Goal: Task Accomplishment & Management: Manage account settings

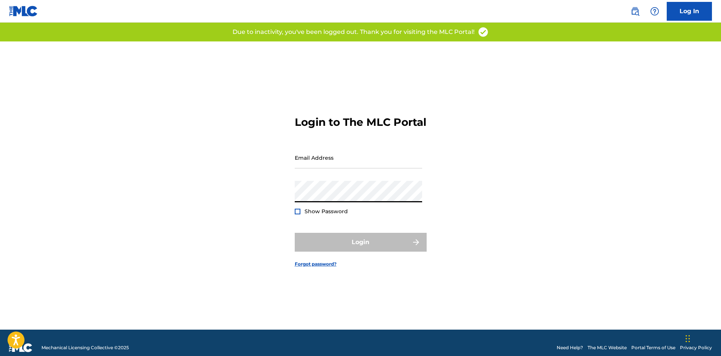
type input "[EMAIL_ADDRESS][DOMAIN_NAME]"
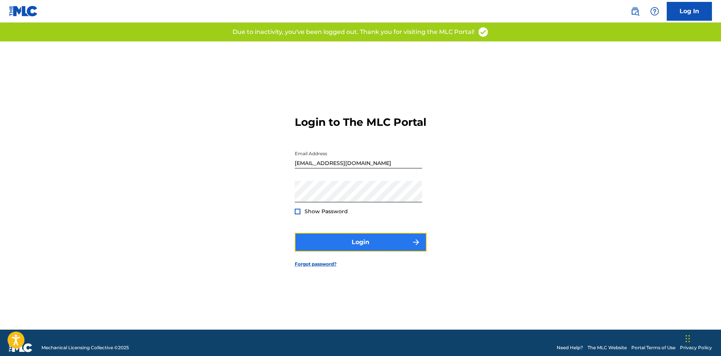
click at [361, 250] on button "Login" at bounding box center [361, 242] width 132 height 19
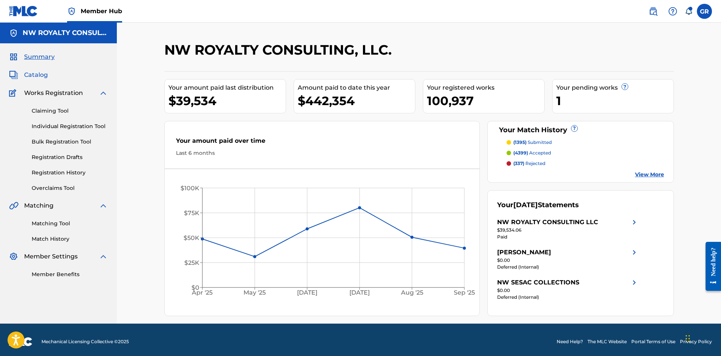
click at [37, 76] on span "Catalog" at bounding box center [36, 75] width 24 height 9
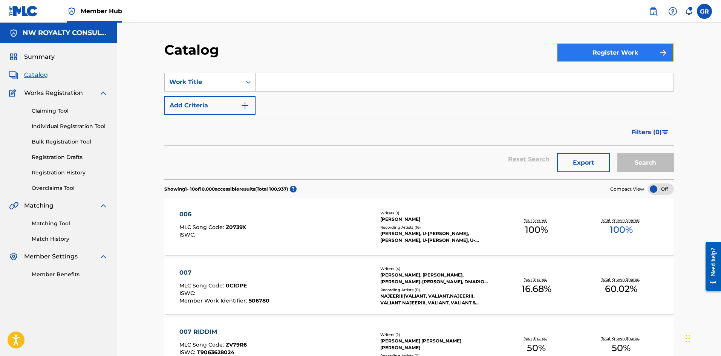
click at [612, 51] on button "Register Work" at bounding box center [615, 52] width 117 height 19
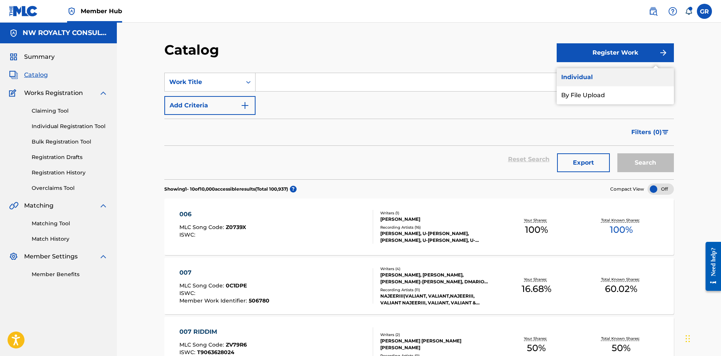
click at [584, 75] on link "Individual" at bounding box center [615, 77] width 117 height 18
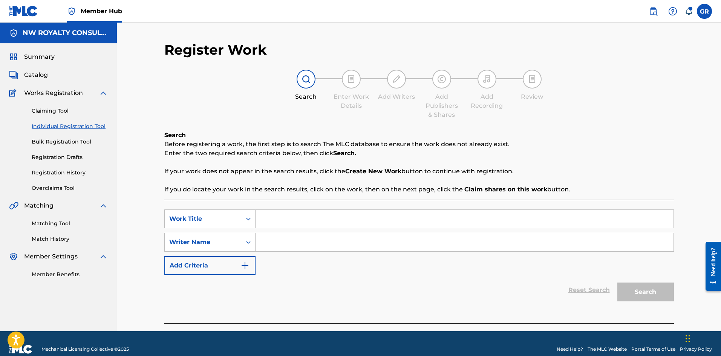
click at [283, 221] on input "Search Form" at bounding box center [465, 219] width 418 height 18
type input "wrist job"
click at [274, 241] on input "Search Form" at bounding box center [465, 242] width 418 height 18
type input "marriott"
click at [618, 283] on button "Search" at bounding box center [646, 292] width 57 height 19
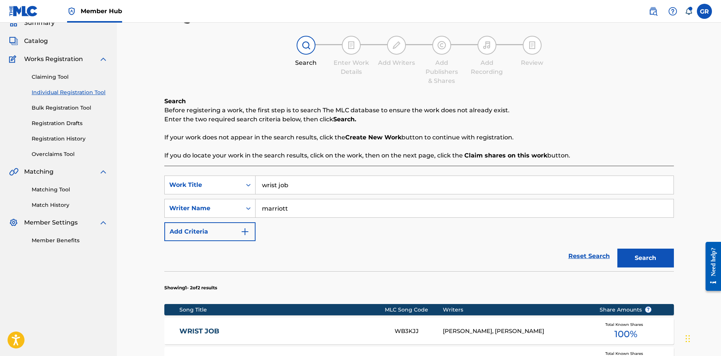
scroll to position [180, 0]
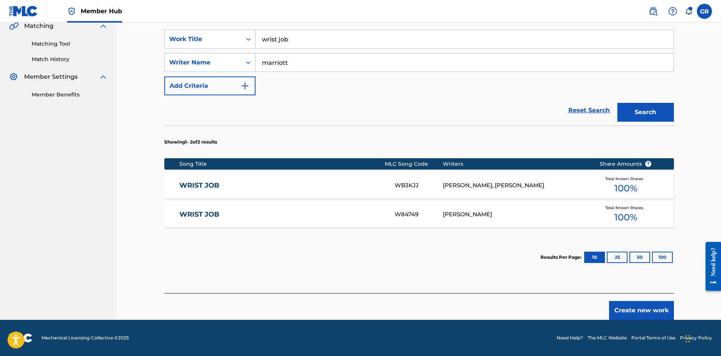
click at [212, 215] on link "WRIST JOB" at bounding box center [281, 214] width 205 height 9
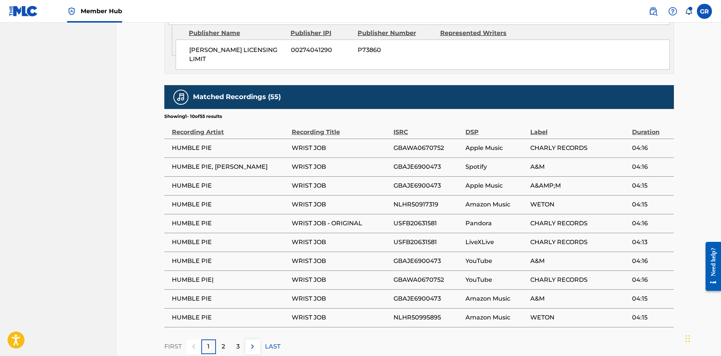
scroll to position [453, 0]
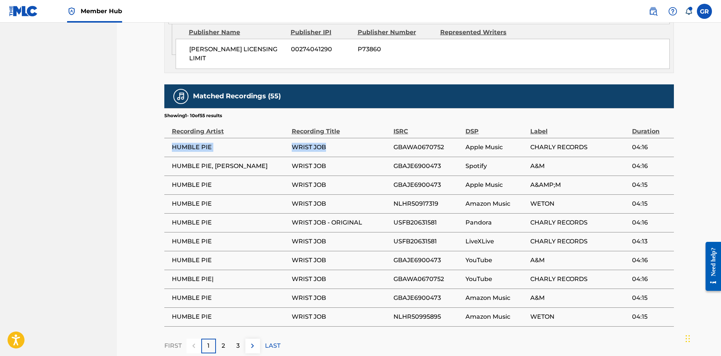
drag, startPoint x: 172, startPoint y: 146, endPoint x: 329, endPoint y: 149, distance: 157.3
click at [329, 149] on tr "HUMBLE PIE WRIST JOB GBAWA0670752 Apple Music CHARLY RECORDS 04:16" at bounding box center [419, 147] width 510 height 19
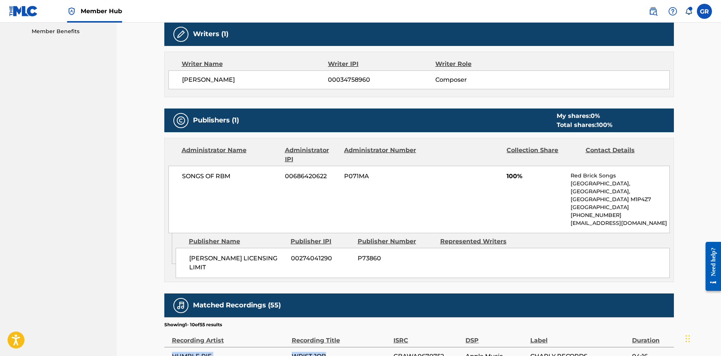
scroll to position [226, 0]
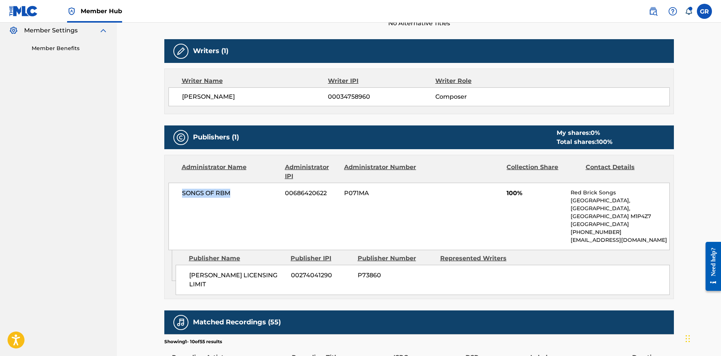
drag, startPoint x: 181, startPoint y: 193, endPoint x: 232, endPoint y: 196, distance: 51.4
click at [244, 196] on div "SONGS OF RBM 00686420622 P071MA 100% Red Brick Songs [GEOGRAPHIC_DATA] [PHONE_N…" at bounding box center [420, 217] width 502 height 68
copy span "SONGS OF RBM"
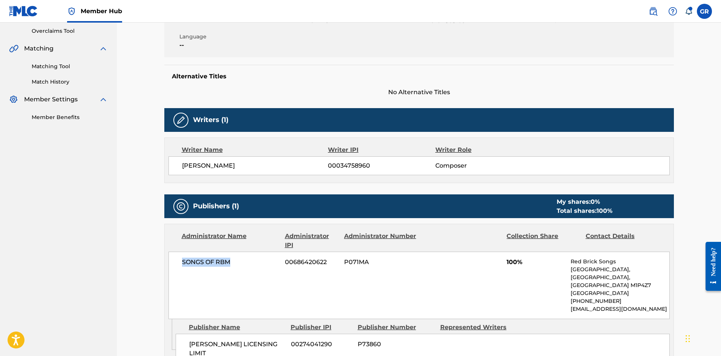
scroll to position [151, 0]
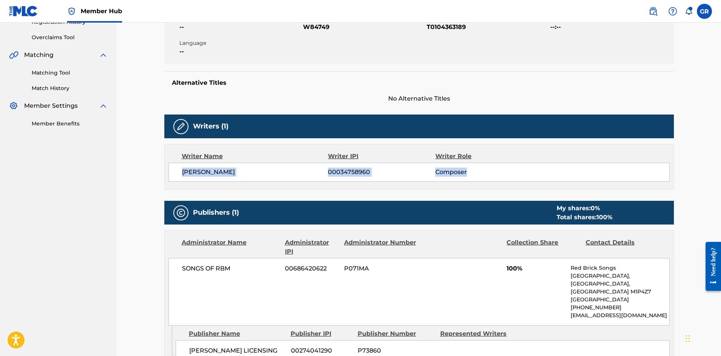
drag, startPoint x: 182, startPoint y: 173, endPoint x: 478, endPoint y: 173, distance: 295.6
click at [478, 173] on div "[PERSON_NAME] 00034758960 Composer" at bounding box center [426, 172] width 488 height 9
copy div "[PERSON_NAME] 00034758960 Composer"
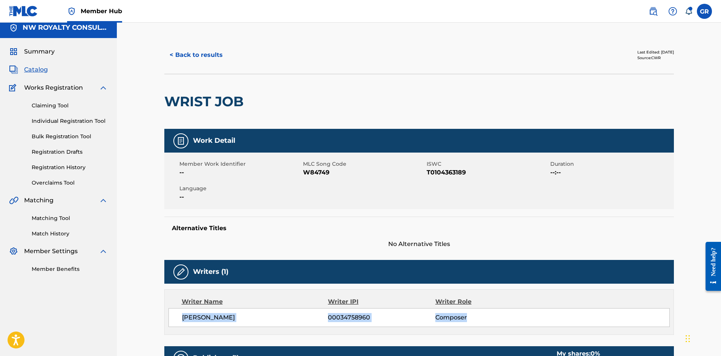
scroll to position [0, 0]
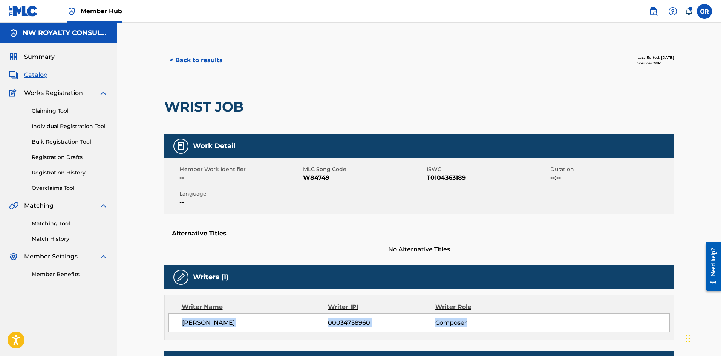
click at [43, 74] on span "Catalog" at bounding box center [36, 75] width 24 height 9
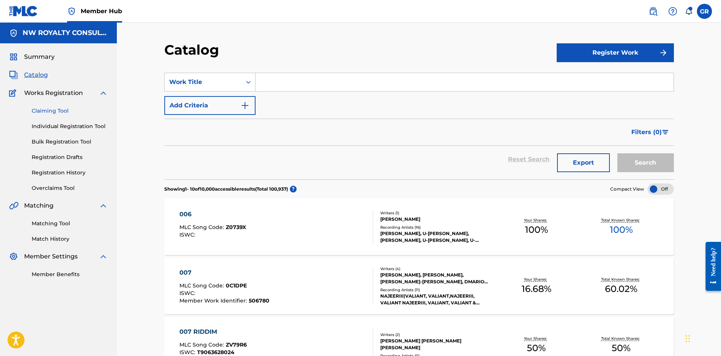
click at [54, 110] on link "Claiming Tool" at bounding box center [70, 111] width 76 height 8
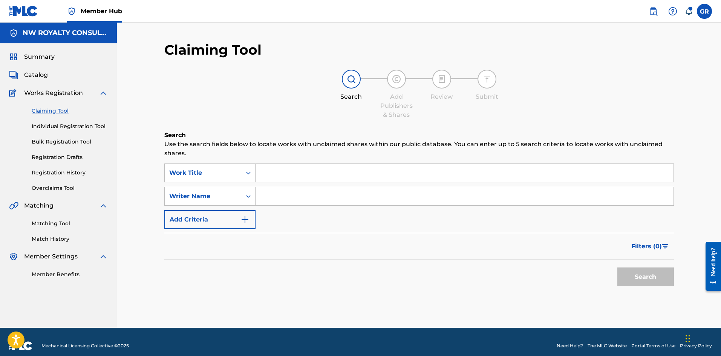
click at [235, 163] on div "Search Use the search fields below to locate works with unclaimed shares within…" at bounding box center [419, 229] width 510 height 197
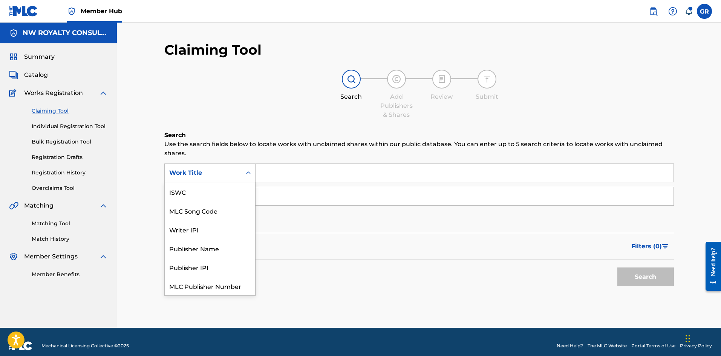
click at [234, 177] on div "Work Title" at bounding box center [203, 173] width 68 height 9
click at [219, 192] on div "MLC Song Code" at bounding box center [210, 192] width 91 height 19
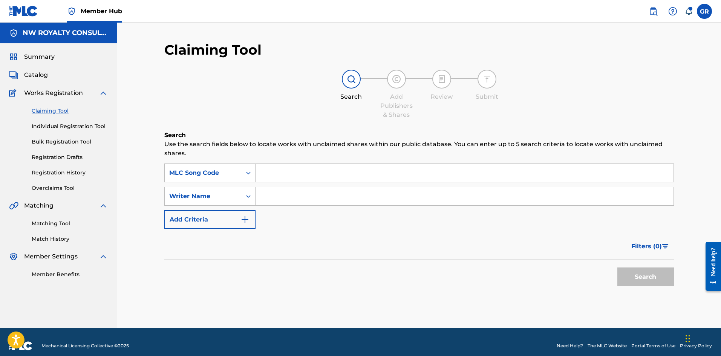
paste input "SI64JB"
type input "SI64JB"
click at [655, 278] on button "Search" at bounding box center [646, 277] width 57 height 19
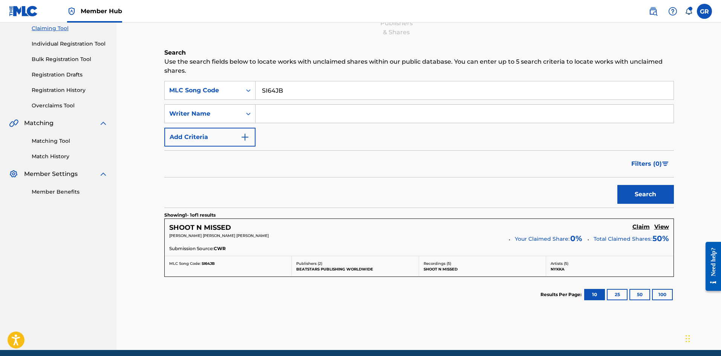
scroll to position [113, 0]
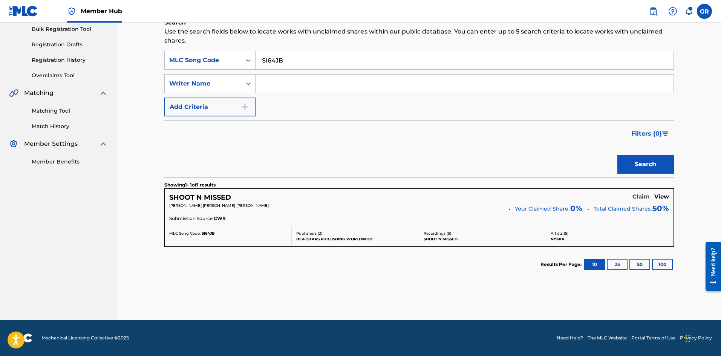
click at [643, 196] on h5 "Claim" at bounding box center [641, 196] width 17 height 7
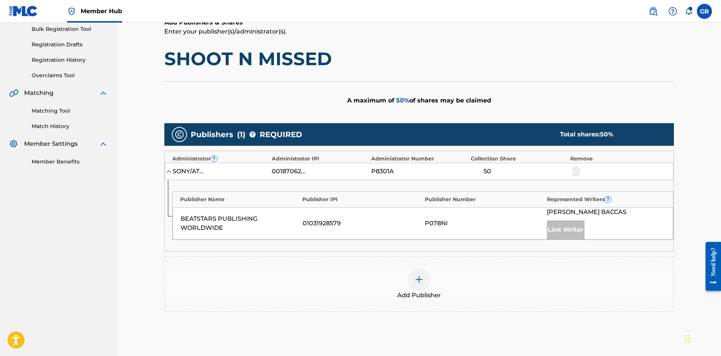
click at [419, 278] on img at bounding box center [419, 279] width 9 height 9
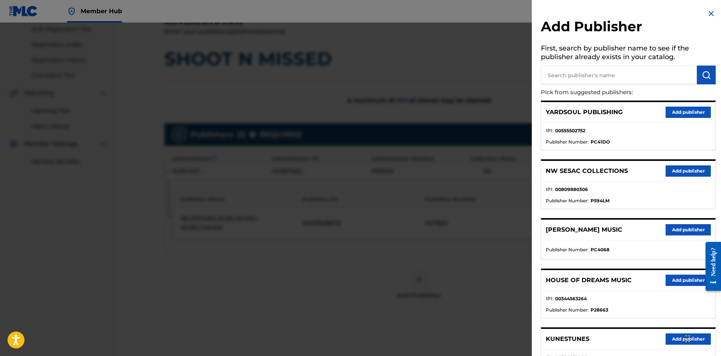
click at [586, 74] on input "text" at bounding box center [619, 75] width 156 height 19
type input "JACK"
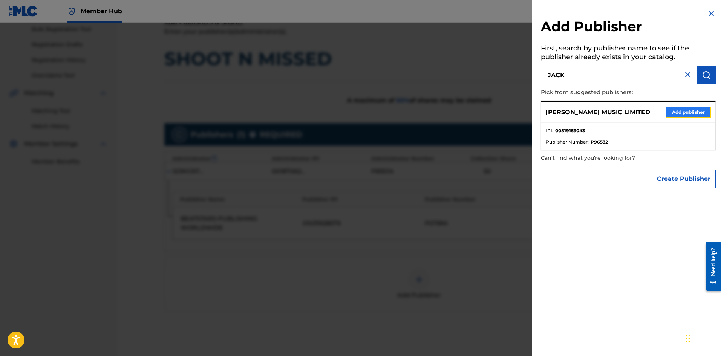
click at [699, 112] on button "Add publisher" at bounding box center [688, 112] width 45 height 11
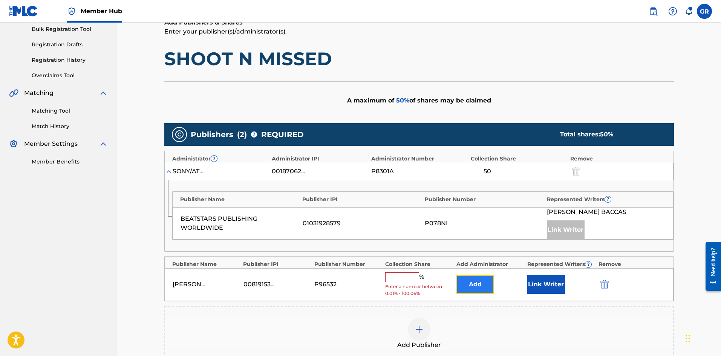
click at [480, 282] on button "Add" at bounding box center [476, 284] width 38 height 19
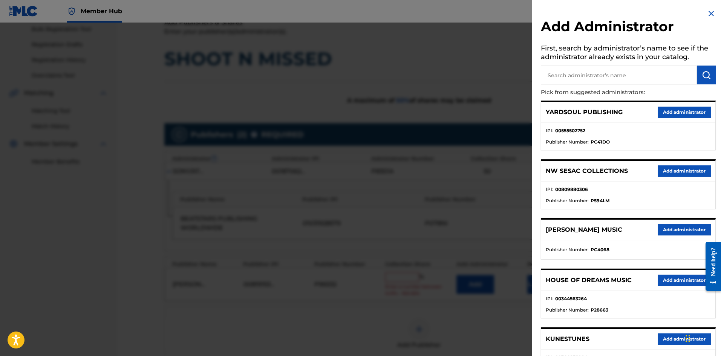
click at [593, 77] on input "text" at bounding box center [619, 75] width 156 height 19
type input "NW COLL"
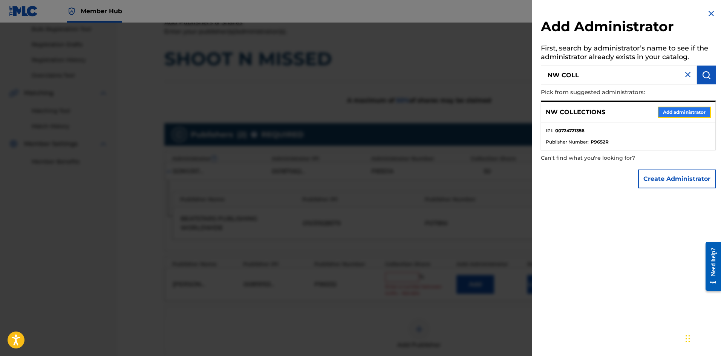
click at [667, 111] on button "Add administrator" at bounding box center [684, 112] width 53 height 11
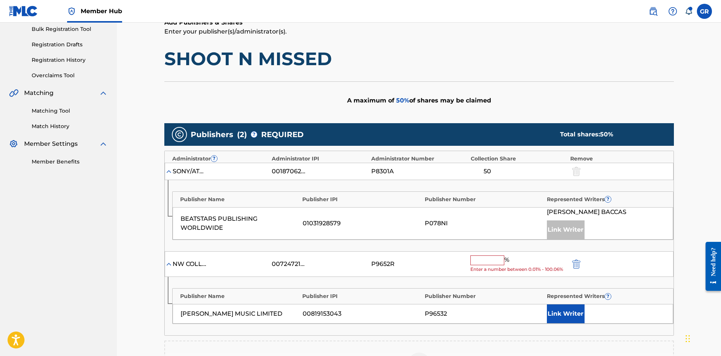
click at [481, 261] on input "text" at bounding box center [488, 261] width 34 height 10
type input "50"
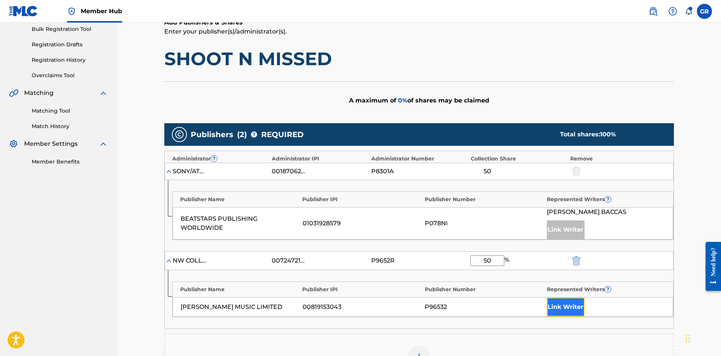
click at [572, 307] on button "Link Writer" at bounding box center [566, 307] width 38 height 19
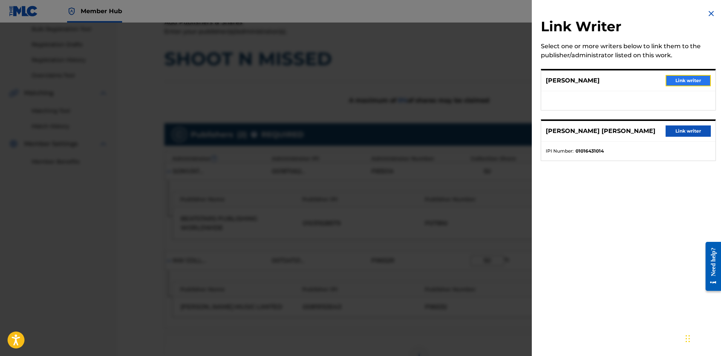
click at [682, 77] on button "Link writer" at bounding box center [688, 80] width 45 height 11
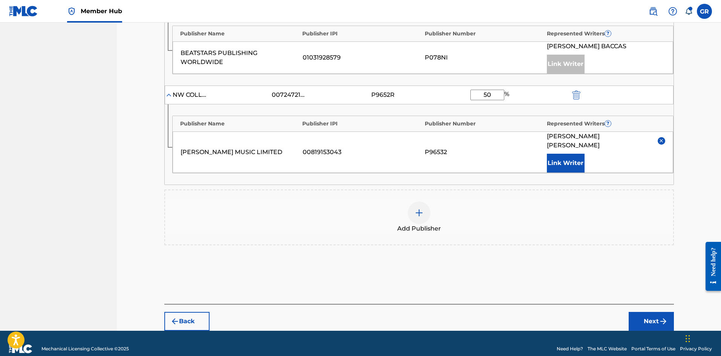
scroll to position [281, 0]
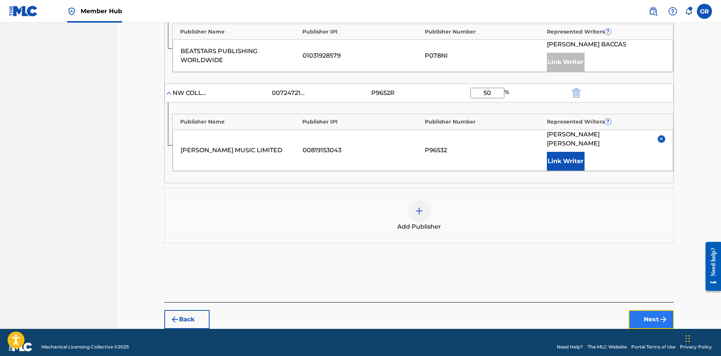
click at [655, 310] on button "Next" at bounding box center [651, 319] width 45 height 19
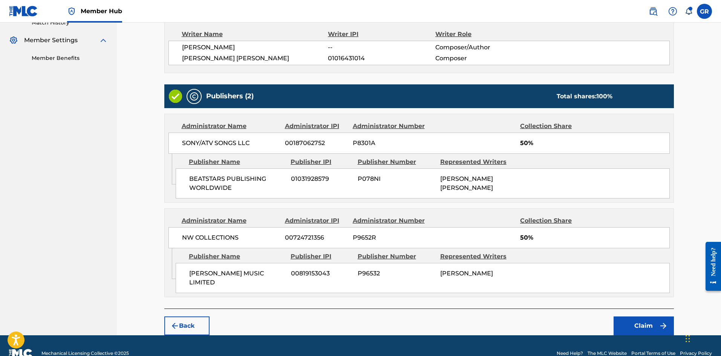
scroll to position [232, 0]
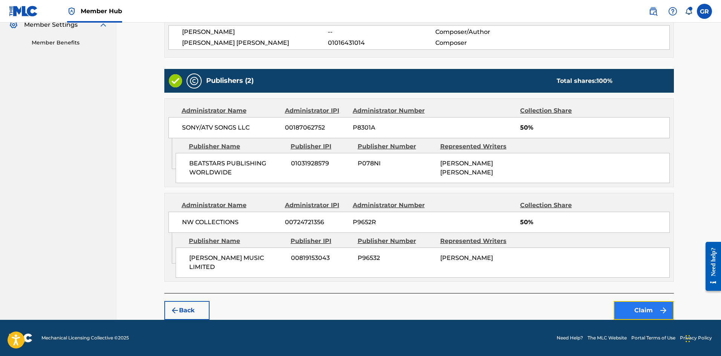
click at [645, 311] on button "Claim" at bounding box center [644, 310] width 60 height 19
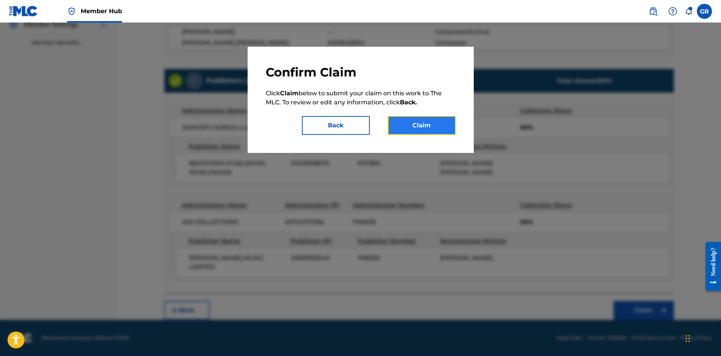
click at [433, 125] on button "Claim" at bounding box center [422, 125] width 68 height 19
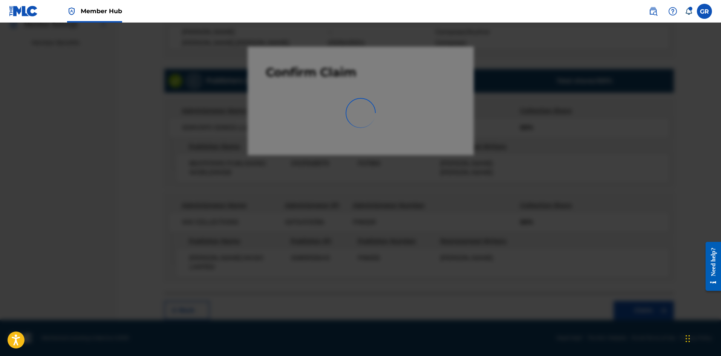
scroll to position [0, 0]
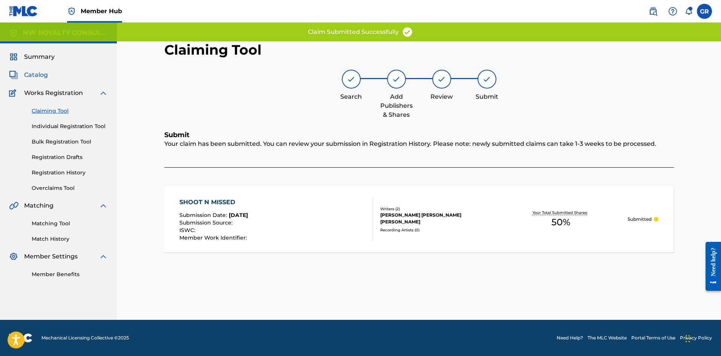
click at [40, 72] on span "Catalog" at bounding box center [36, 75] width 24 height 9
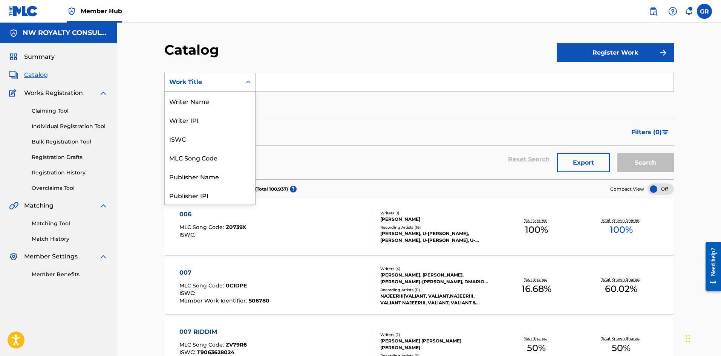
click at [219, 78] on div "Work Title" at bounding box center [203, 82] width 68 height 9
click at [206, 121] on div "MLC Song Code" at bounding box center [210, 119] width 91 height 19
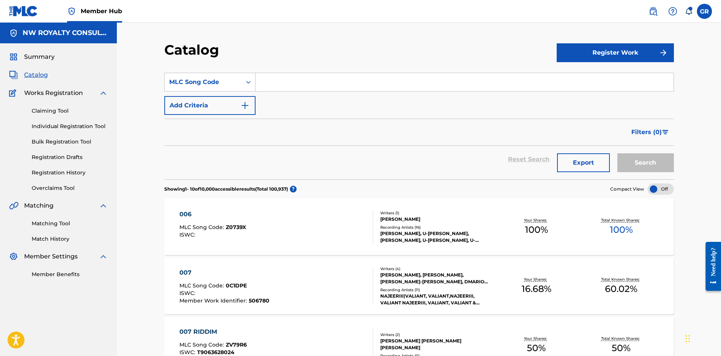
click at [277, 78] on input "Search Form" at bounding box center [465, 82] width 418 height 18
paste input "SI64JB"
type input "SI64JB"
click at [655, 164] on button "Search" at bounding box center [646, 162] width 57 height 19
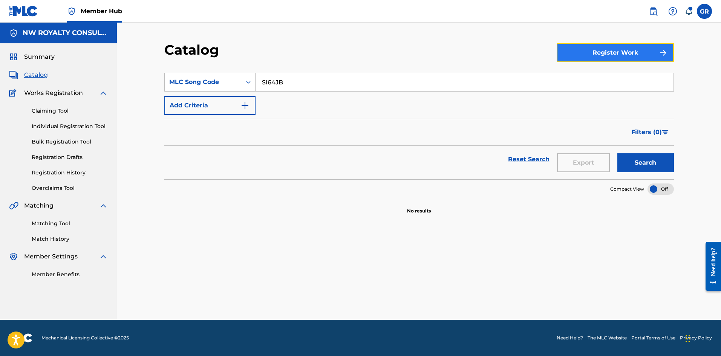
click at [593, 55] on button "Register Work" at bounding box center [615, 52] width 117 height 19
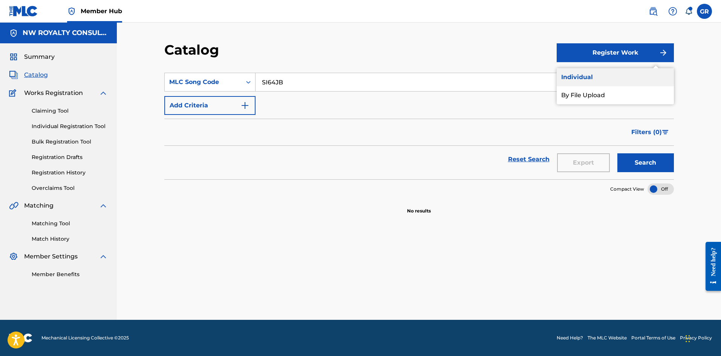
click at [579, 79] on link "Individual" at bounding box center [615, 77] width 117 height 18
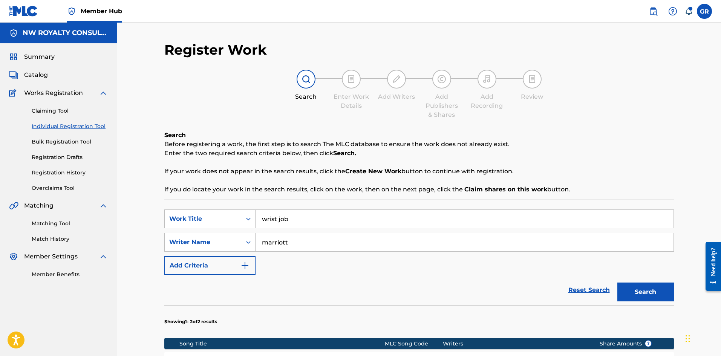
drag, startPoint x: 302, startPoint y: 220, endPoint x: 261, endPoint y: 221, distance: 41.1
click at [261, 221] on input "wrist job" at bounding box center [465, 219] width 418 height 18
click at [218, 220] on div "Work Title" at bounding box center [203, 219] width 68 height 9
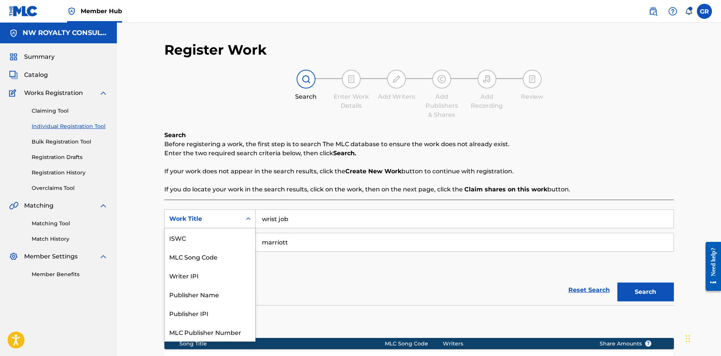
scroll to position [19, 0]
click at [204, 238] on div "MLC Song Code" at bounding box center [210, 238] width 91 height 19
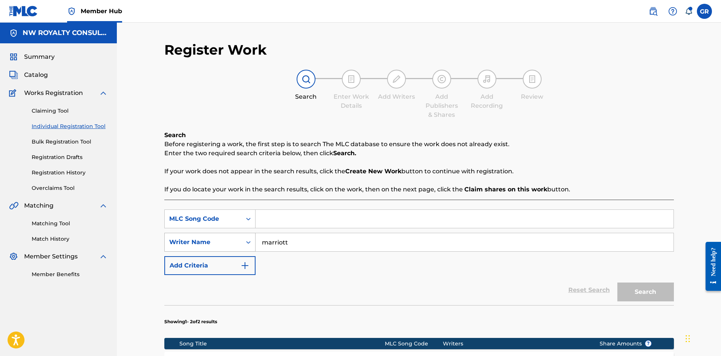
drag, startPoint x: 300, startPoint y: 246, endPoint x: 229, endPoint y: 244, distance: 71.3
click at [229, 244] on div "SearchWithCriteria8a335ab9-9064-480e-b90a-9db8a2a83fb4 Writer Name [PERSON_NAME]" at bounding box center [419, 242] width 510 height 19
paste input "wrist job"
drag, startPoint x: 316, startPoint y: 222, endPoint x: 247, endPoint y: 215, distance: 69.4
click at [247, 215] on div "SearchWithCriteria651e30d4-9922-47cb-b348-59ae679e96c6 MLC Song Code wrist job" at bounding box center [419, 219] width 510 height 19
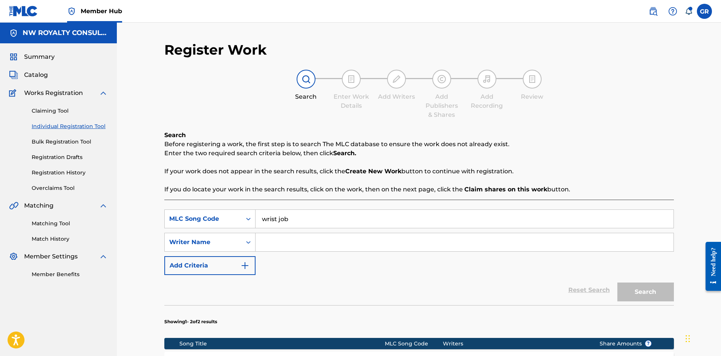
paste input "SI64JB"
type input "SI64JB"
click at [233, 240] on div "Writer Name" at bounding box center [203, 242] width 68 height 9
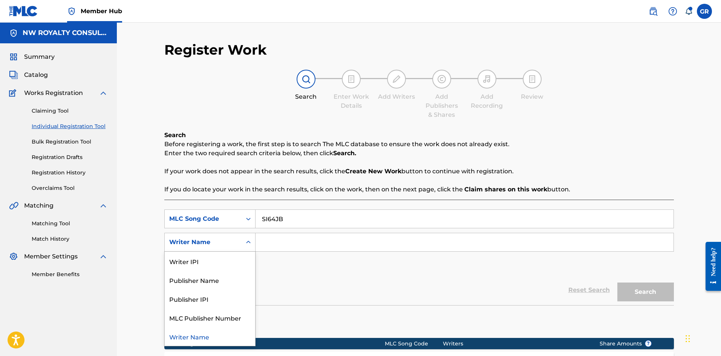
click at [276, 240] on input "Search Form" at bounding box center [465, 242] width 418 height 18
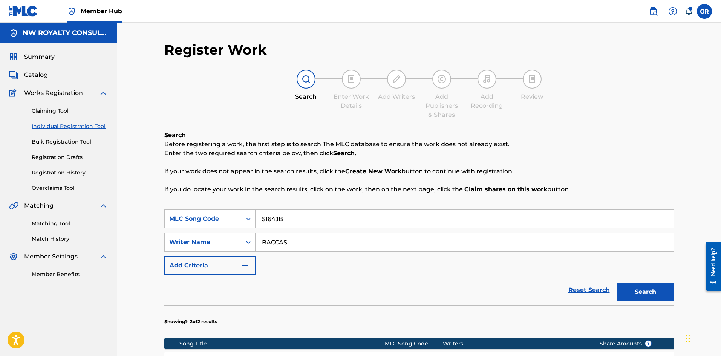
type input "BACCAS"
click at [618, 283] on button "Search" at bounding box center [646, 292] width 57 height 19
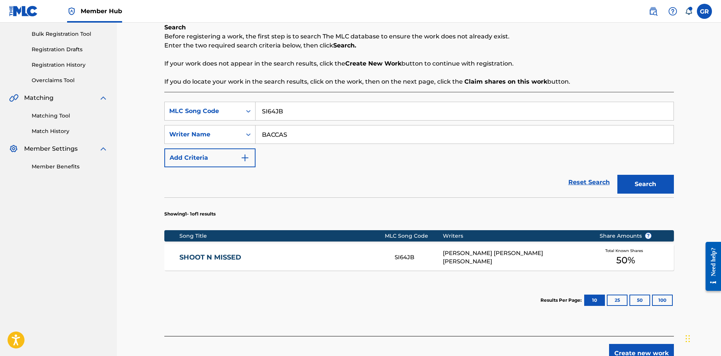
scroll to position [151, 0]
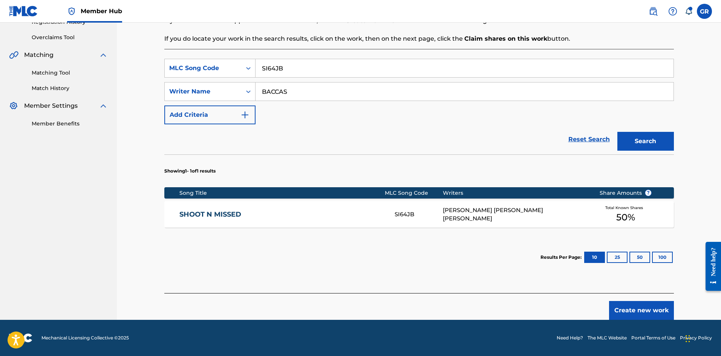
click at [209, 217] on link "SHOOT N MISSED" at bounding box center [281, 214] width 205 height 9
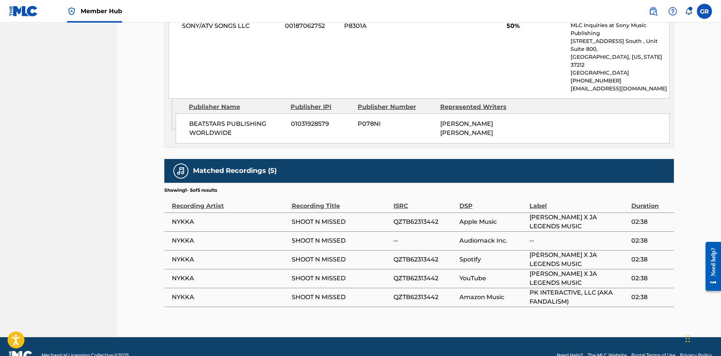
scroll to position [401, 0]
